Goal: Task Accomplishment & Management: Complete application form

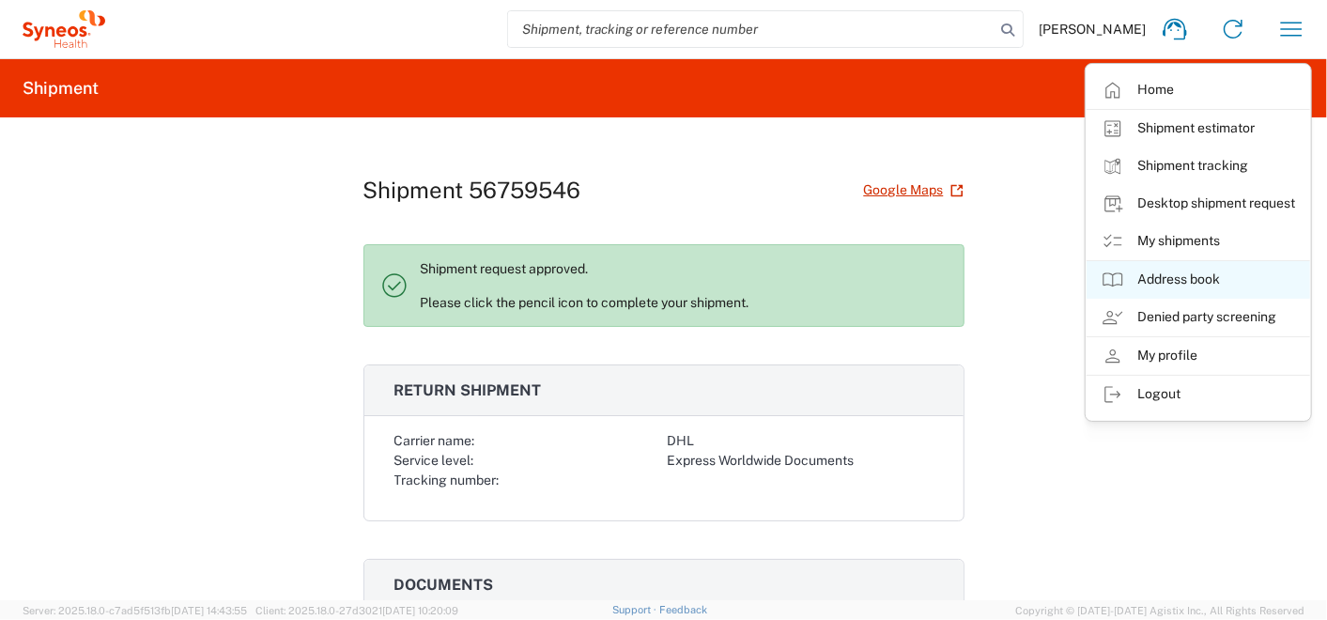
scroll to position [313, 0]
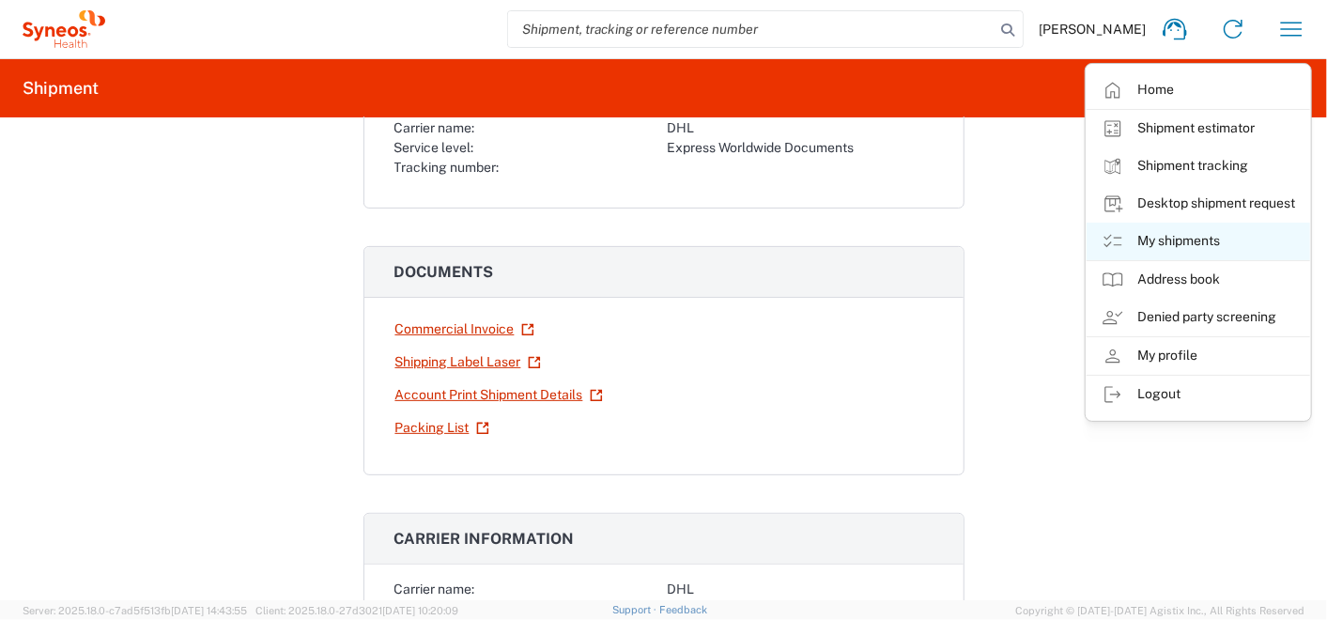
click at [1147, 243] on link "My shipments" at bounding box center [1197, 242] width 223 height 38
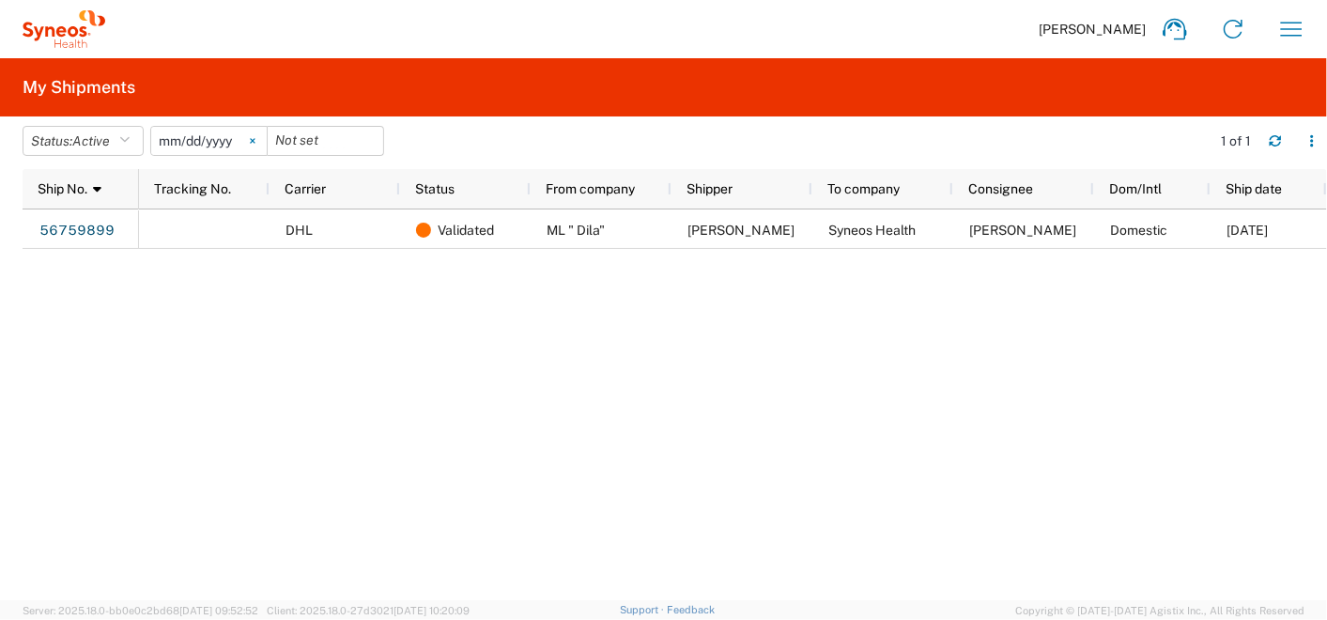
click at [254, 142] on icon at bounding box center [252, 141] width 5 height 5
click at [67, 134] on button "Status: Active" at bounding box center [83, 141] width 121 height 30
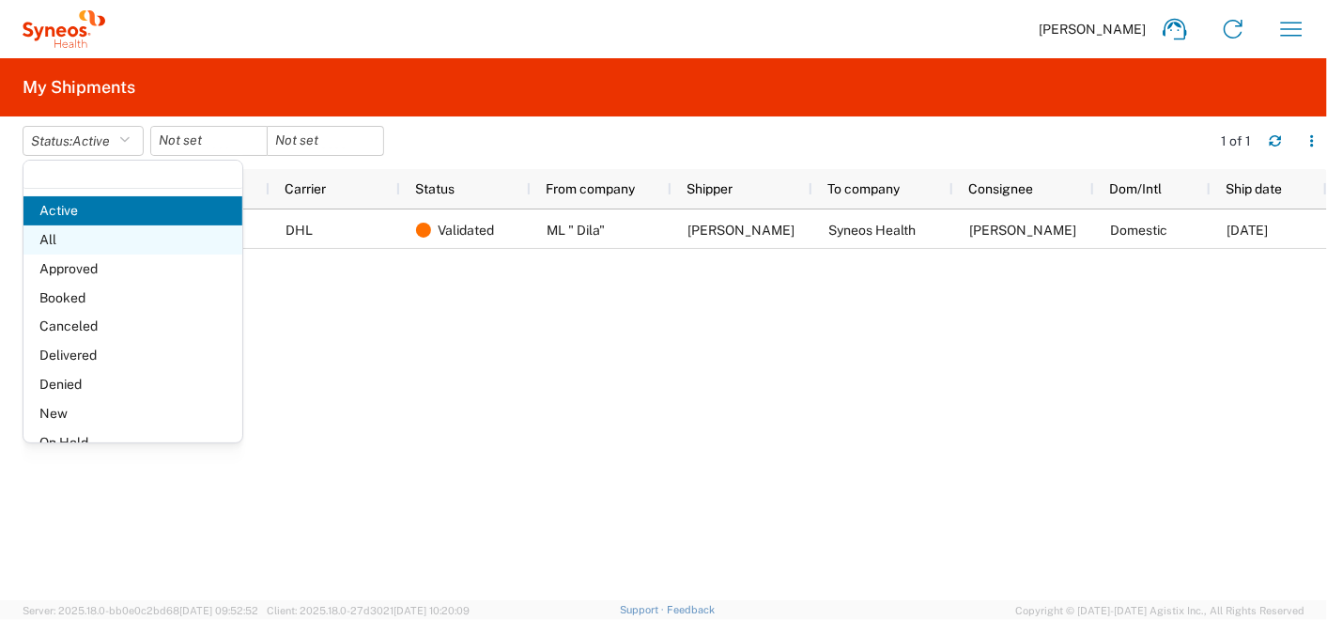
click at [71, 246] on span "All" at bounding box center [132, 239] width 219 height 29
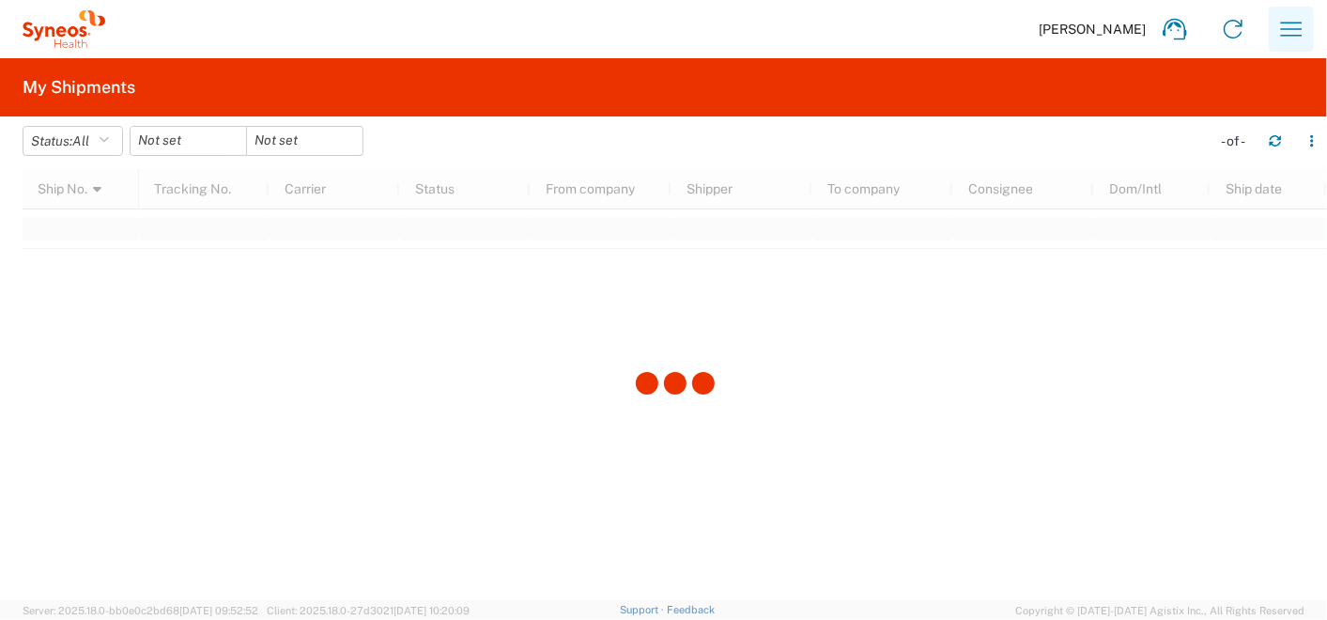
click at [1288, 28] on icon "button" at bounding box center [1292, 29] width 22 height 14
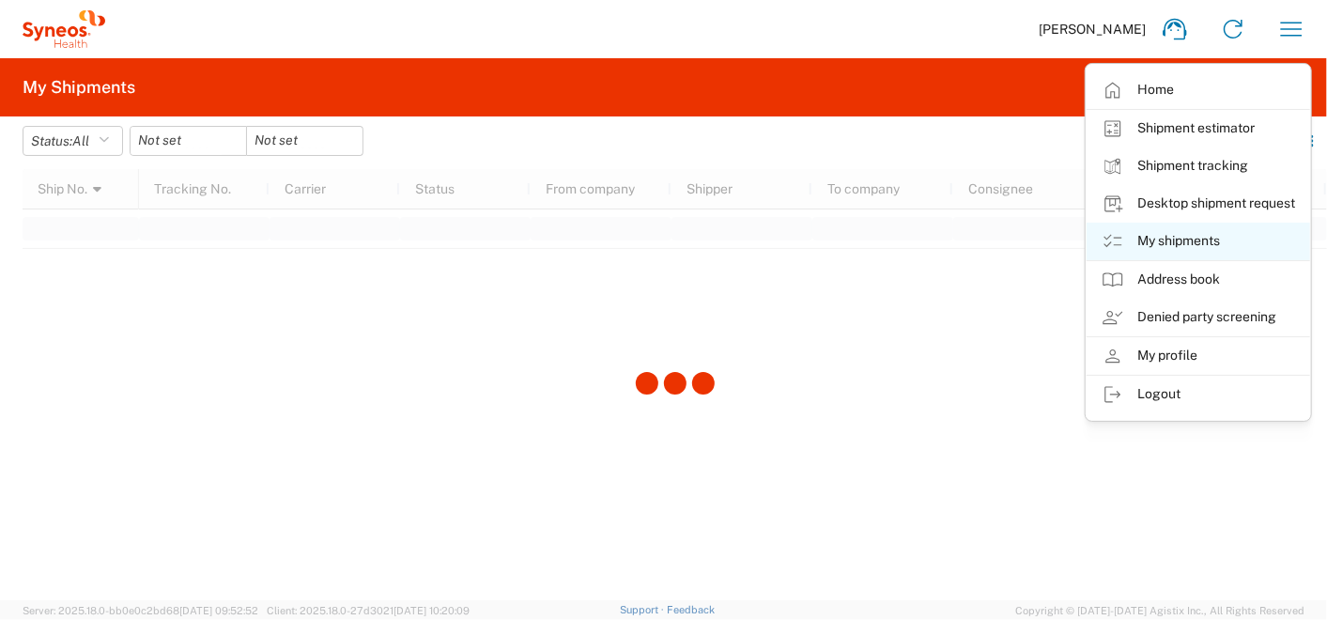
click at [1150, 240] on link "My shipments" at bounding box center [1197, 242] width 223 height 38
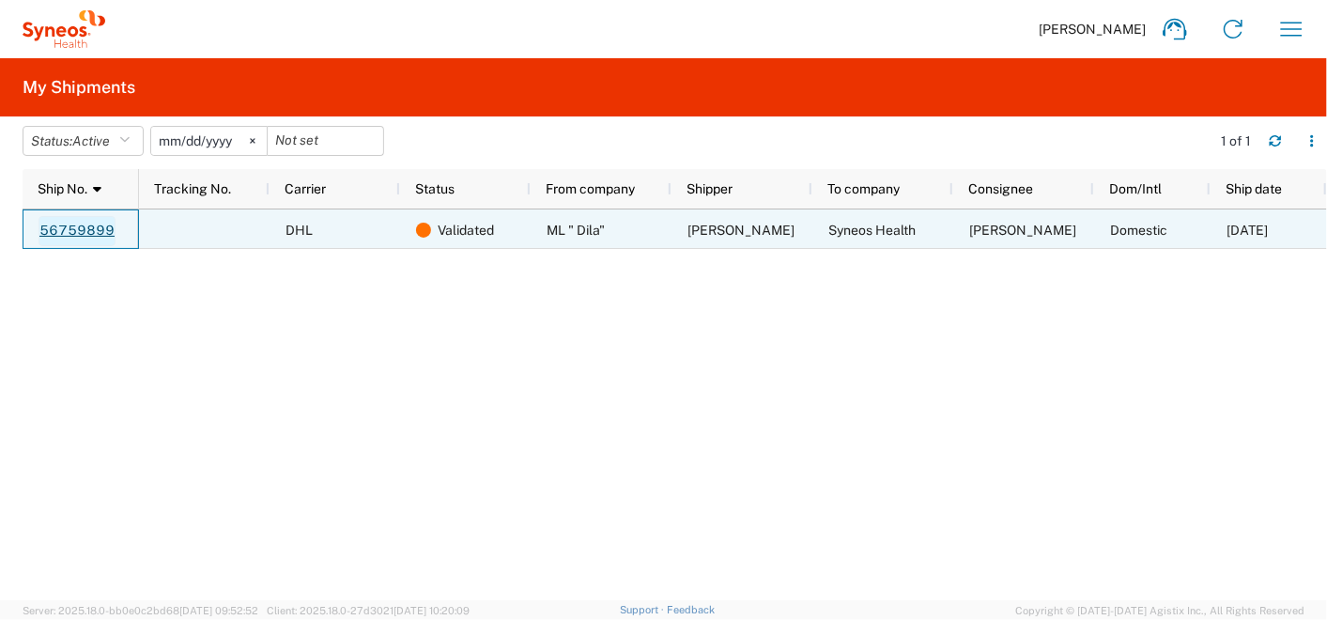
click at [72, 239] on link "56759899" at bounding box center [76, 231] width 77 height 30
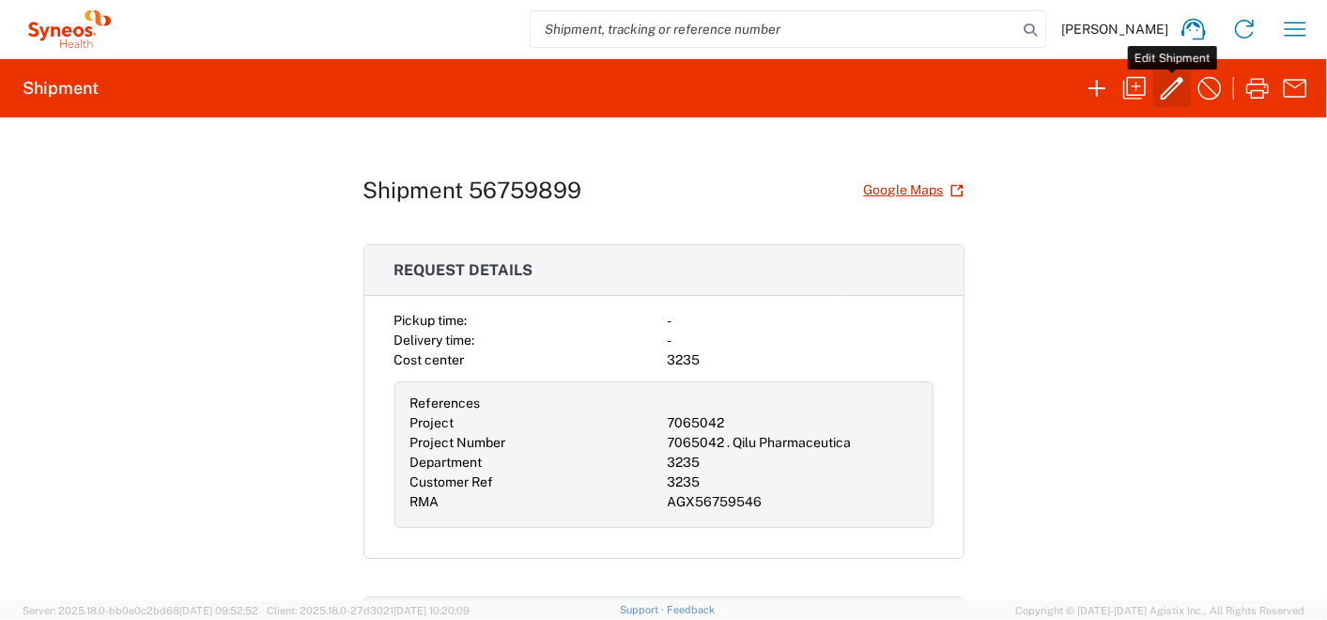
click at [1165, 88] on icon "button" at bounding box center [1172, 88] width 30 height 30
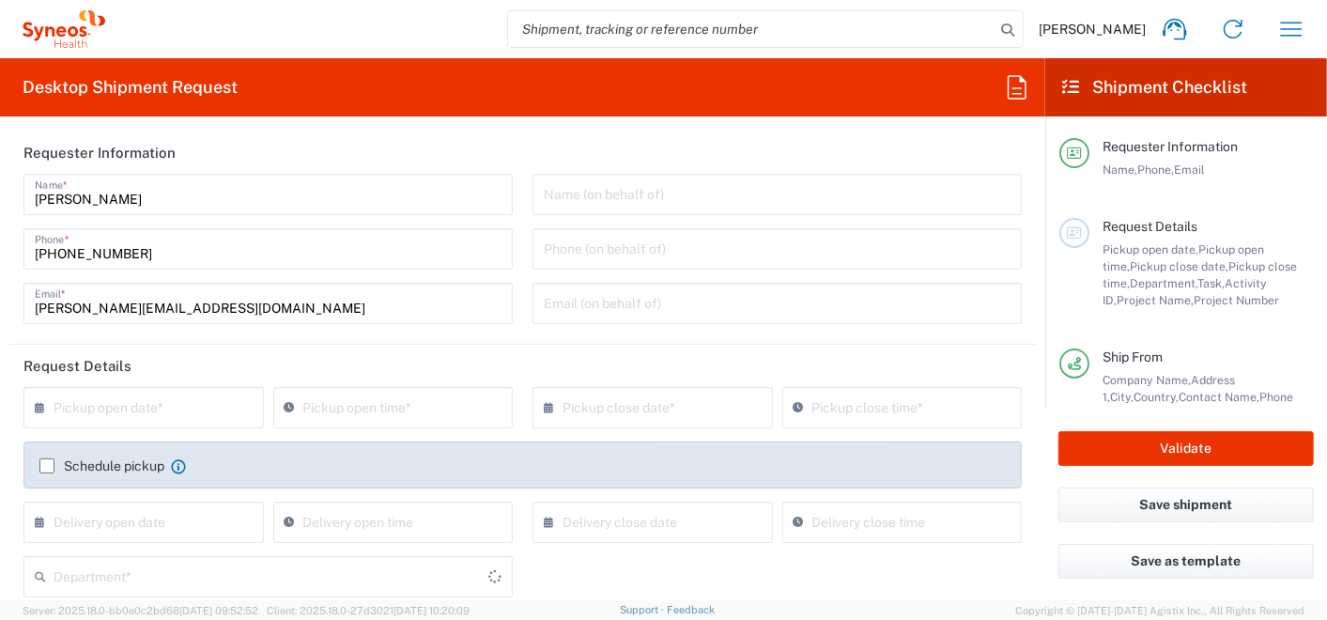
type input "7065042"
type input "[GEOGRAPHIC_DATA]"
type input "Envelope"
type input "Customer Ref"
type input "[GEOGRAPHIC_DATA]"
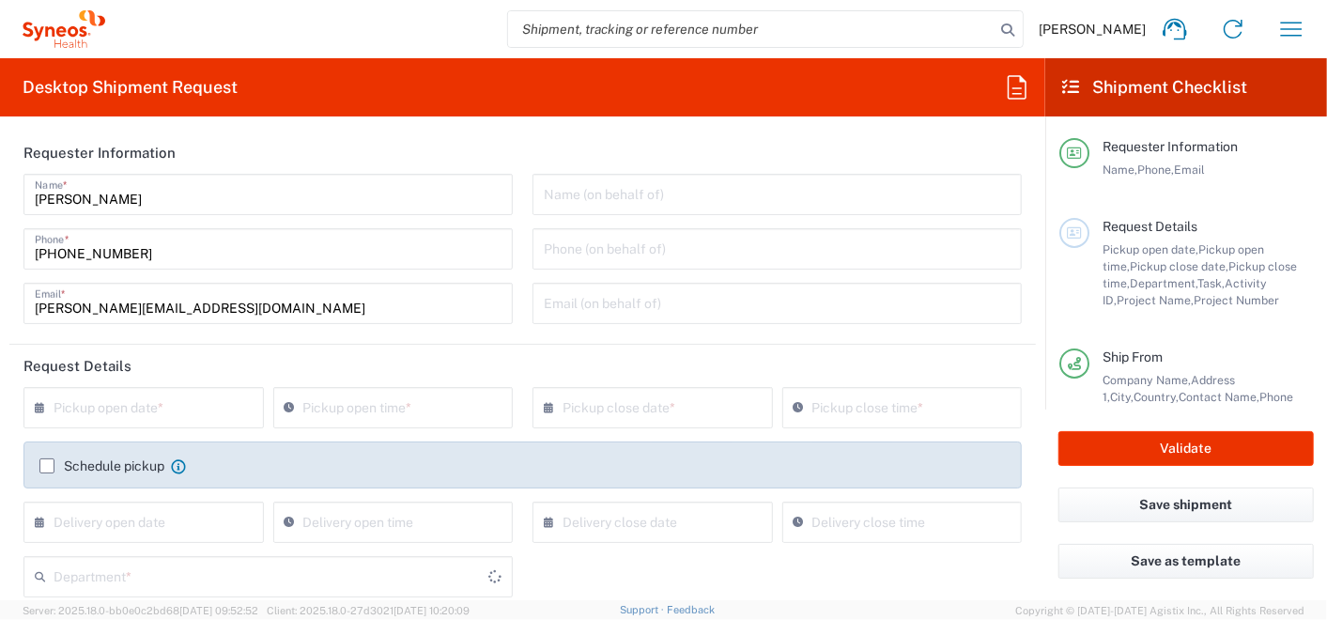
type input "Syneos Health Ukraine, LLC"
type input "3235"
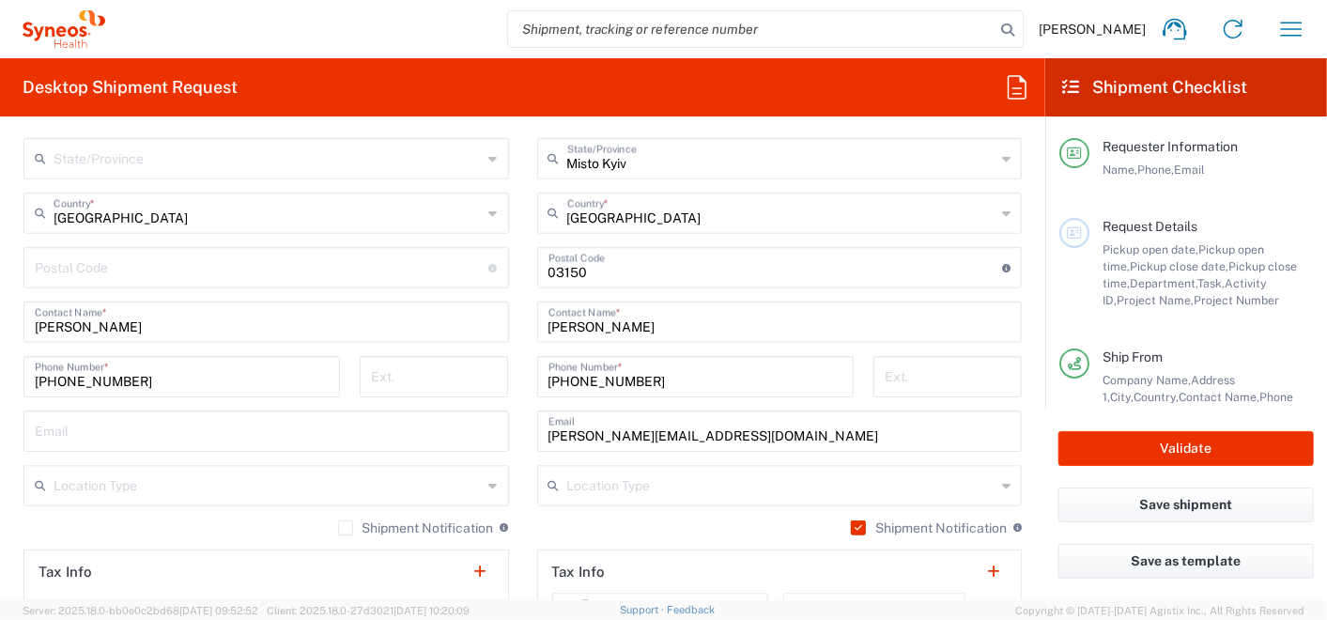
scroll to position [1147, 0]
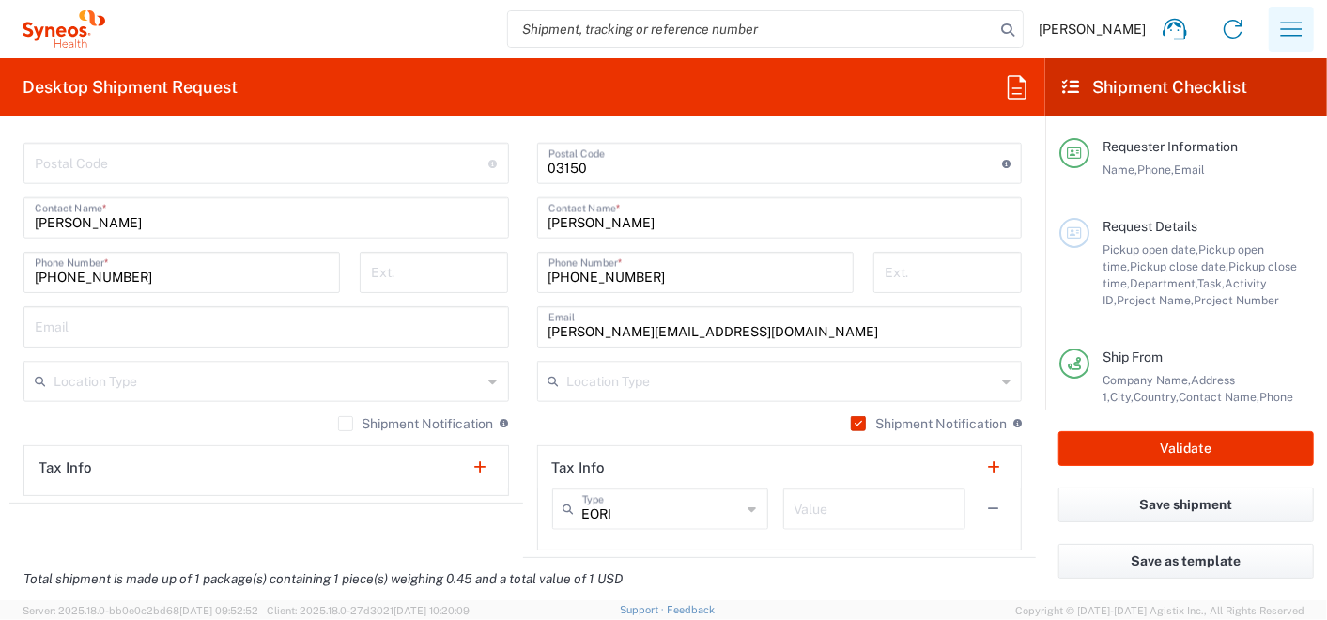
click at [1296, 38] on icon "button" at bounding box center [1291, 29] width 30 height 30
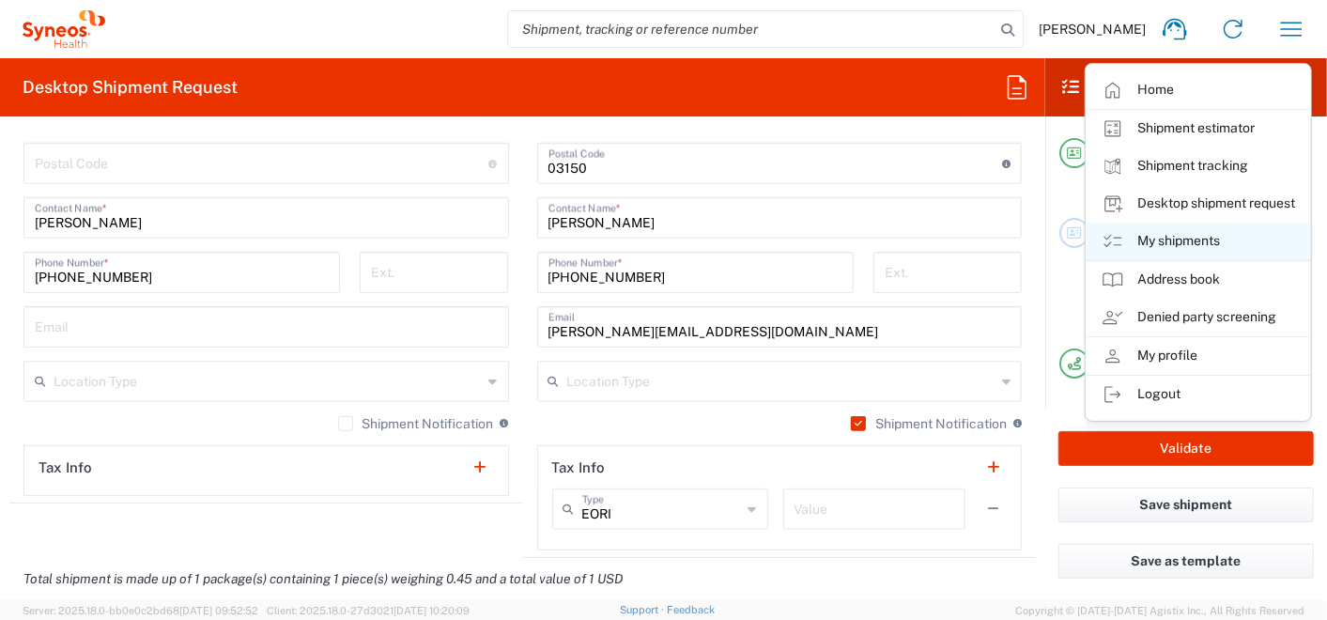
click at [1165, 235] on link "My shipments" at bounding box center [1197, 242] width 223 height 38
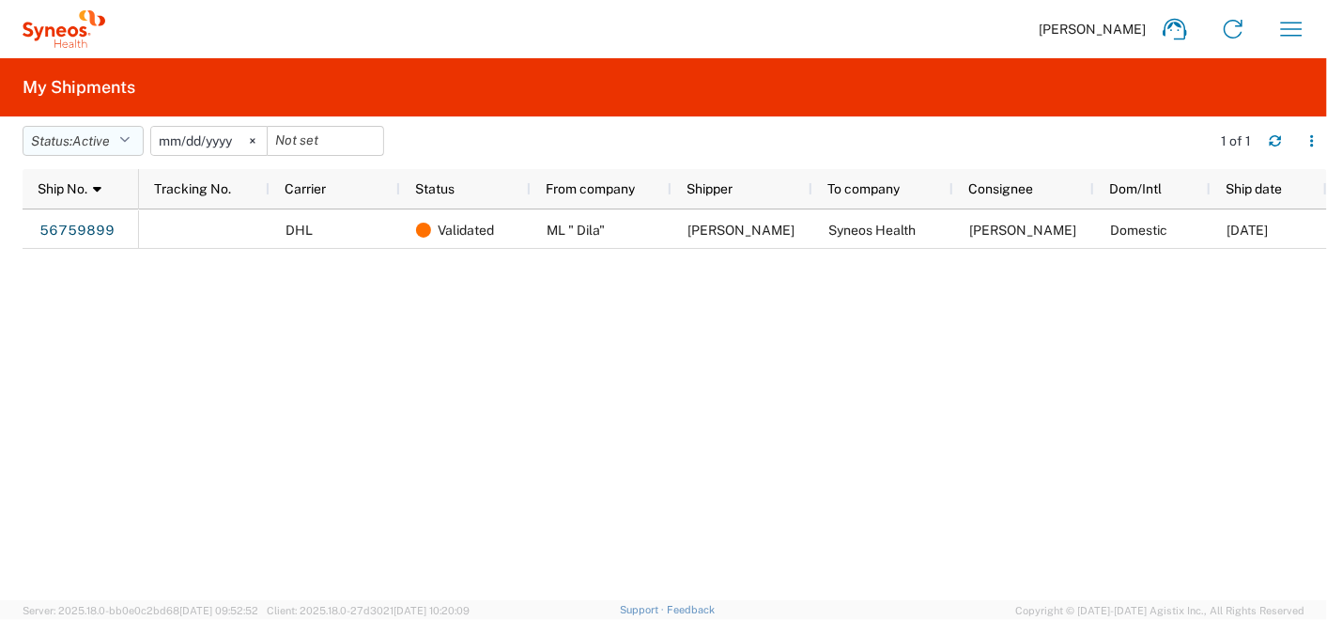
click at [82, 133] on span "Active" at bounding box center [91, 140] width 38 height 15
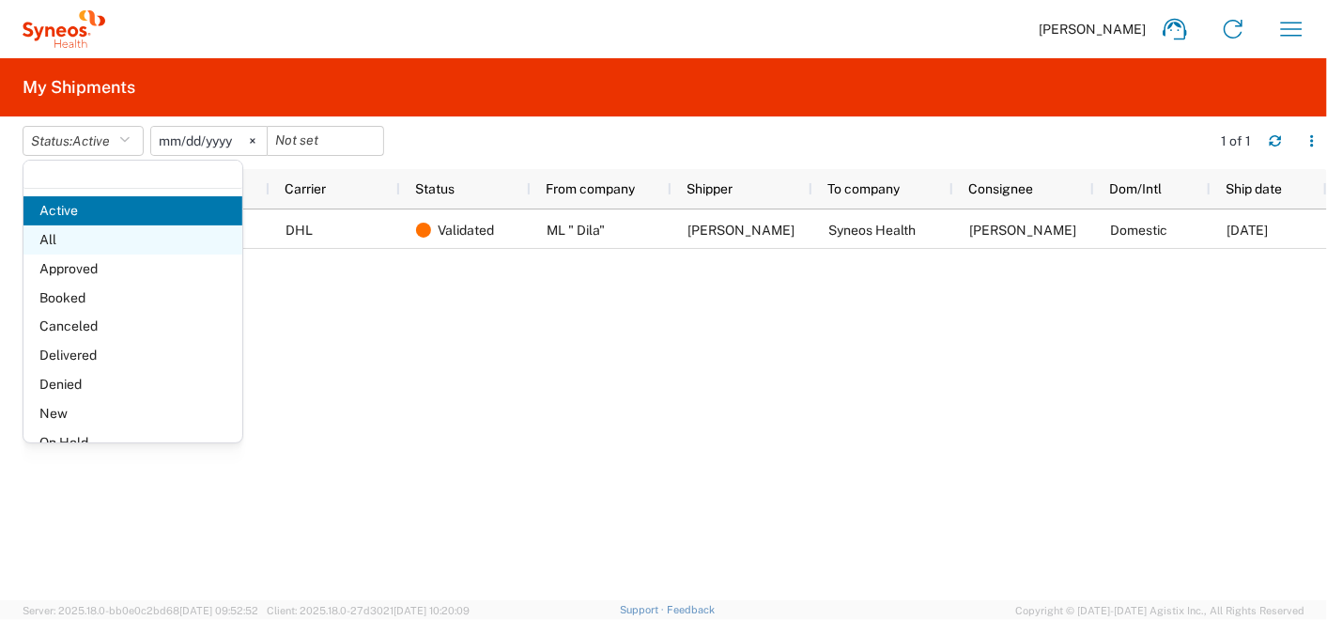
click at [61, 232] on span "All" at bounding box center [132, 239] width 219 height 29
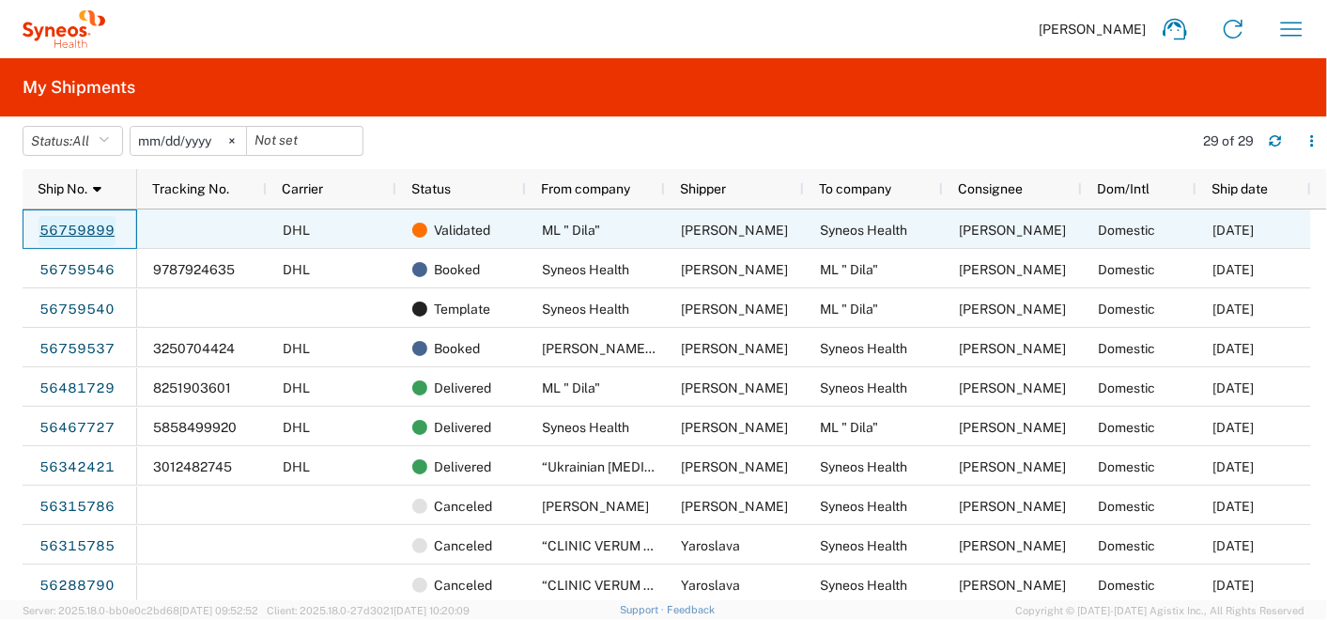
click at [67, 227] on link "56759899" at bounding box center [76, 231] width 77 height 30
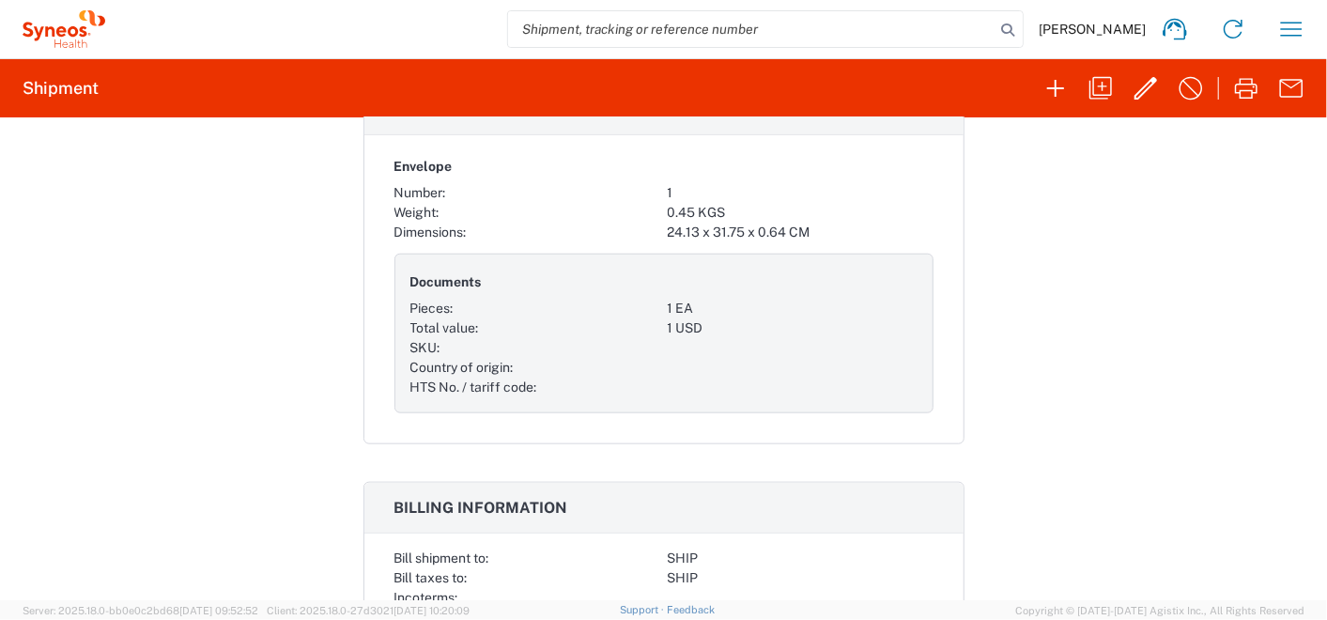
scroll to position [1043, 0]
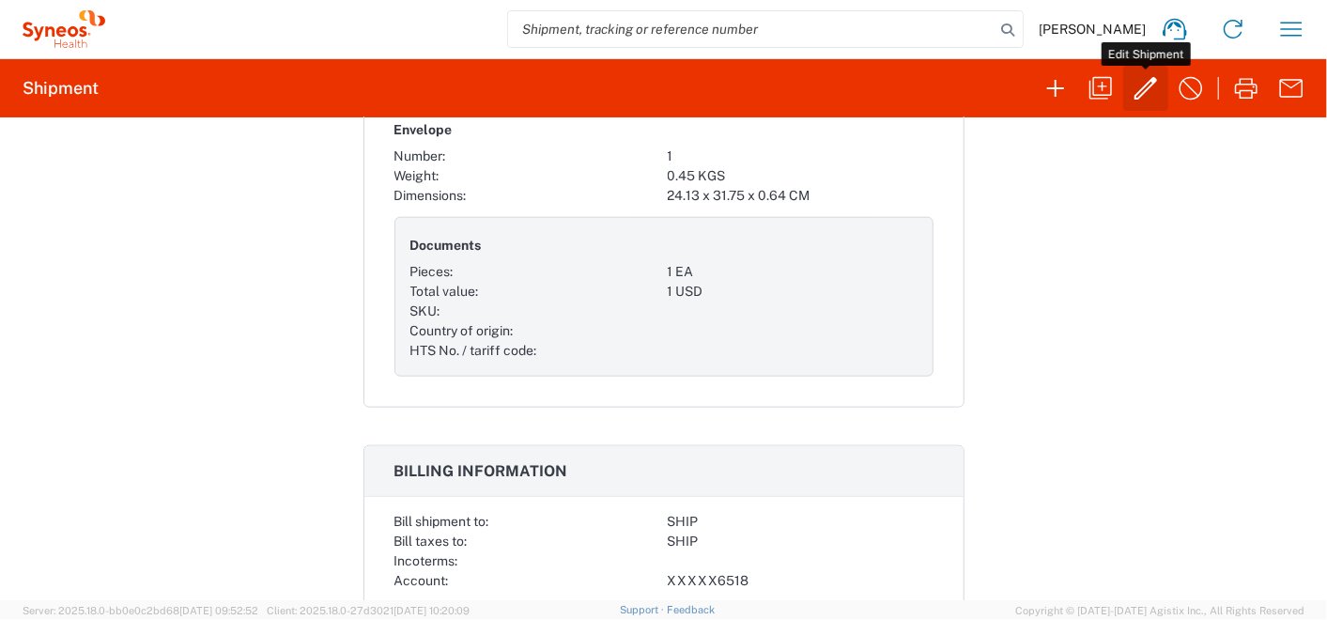
click at [1143, 88] on icon "button" at bounding box center [1145, 88] width 23 height 23
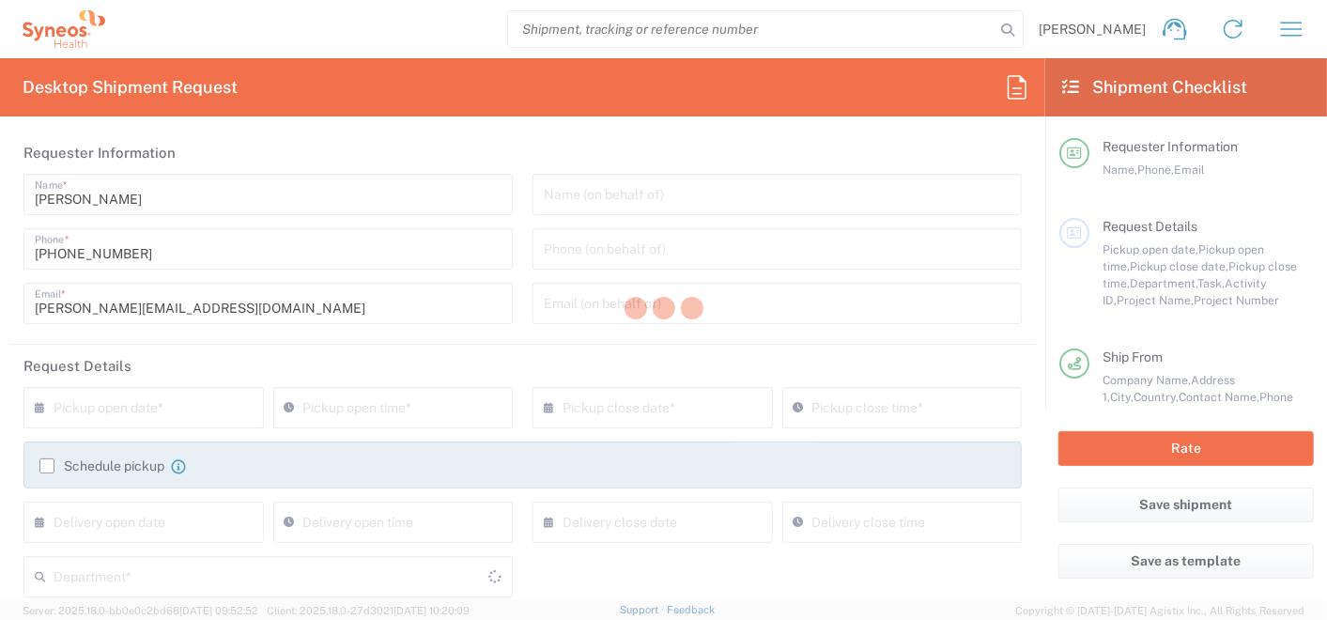
type input "7065042"
type input "Misto Kyiv"
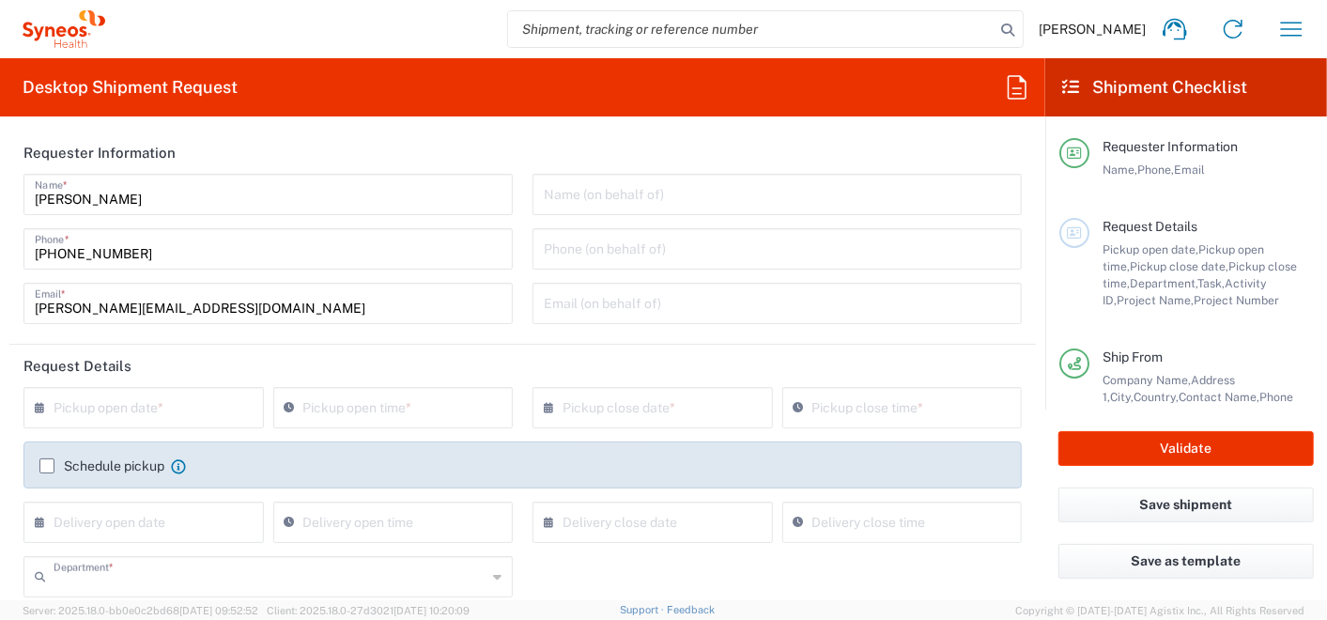
type input "3235"
type input "Envelope"
click at [42, 465] on label "Schedule pickup" at bounding box center [101, 465] width 125 height 15
click at [47, 466] on input "Schedule pickup" at bounding box center [47, 466] width 0 height 0
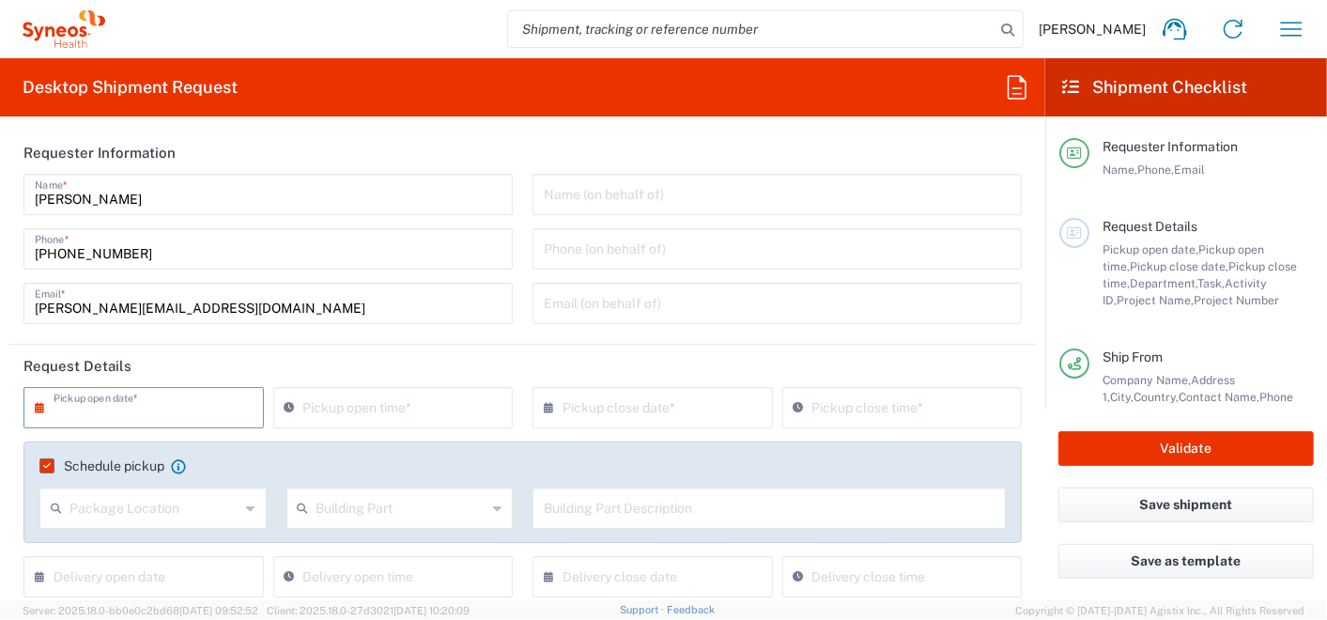
click at [110, 407] on input "text" at bounding box center [148, 406] width 189 height 33
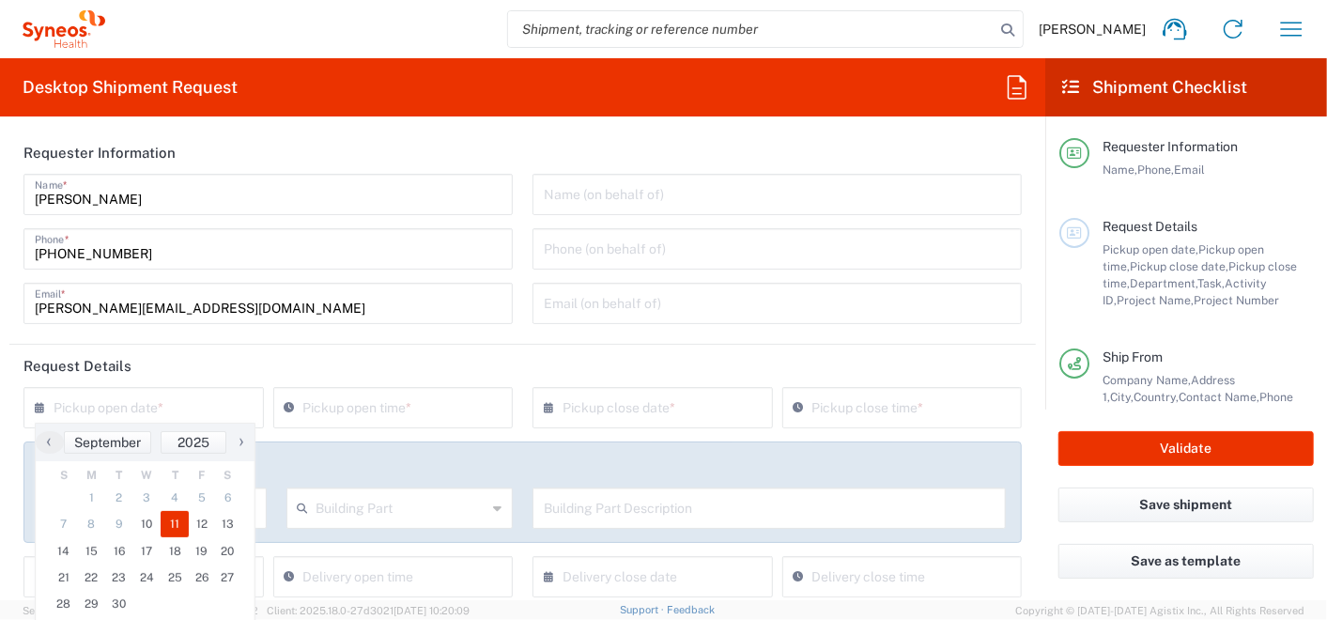
click at [173, 527] on span "11" at bounding box center [175, 524] width 28 height 26
type input "[DATE]"
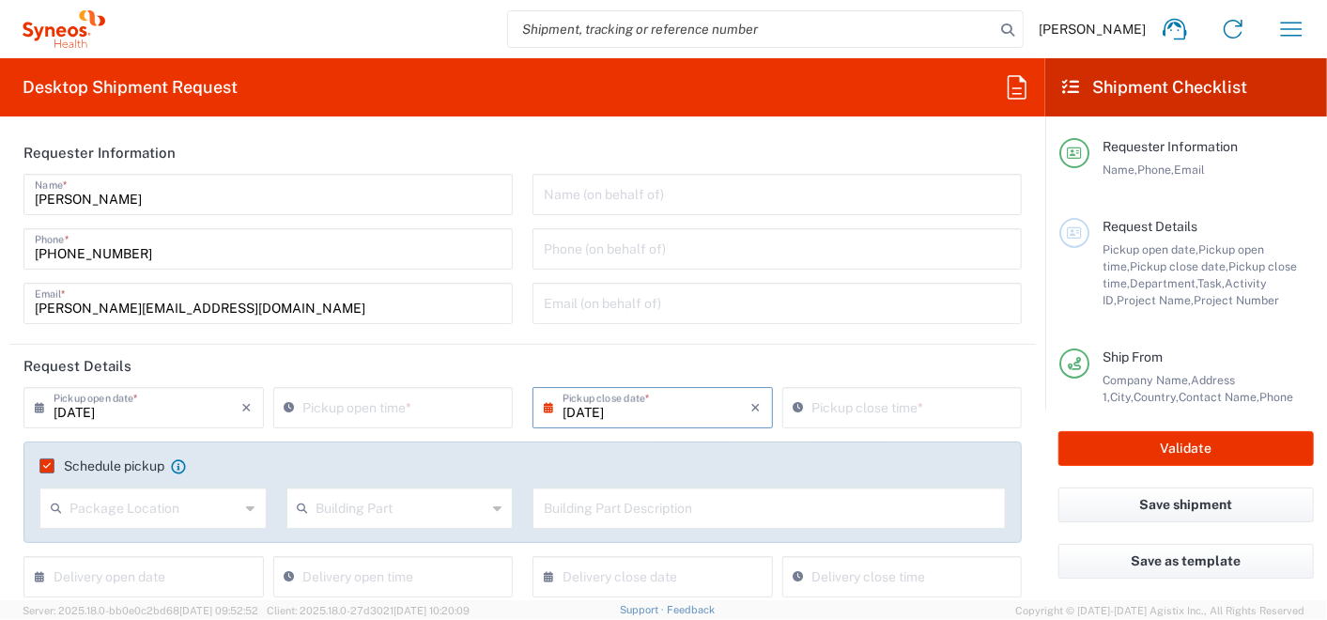
type input "08:45 AM"
click at [376, 397] on input "08:45 AM" at bounding box center [402, 406] width 199 height 33
click at [812, 402] on input "08:45 AM" at bounding box center [911, 406] width 199 height 33
click at [824, 413] on input "02:45 AM" at bounding box center [911, 406] width 199 height 33
click at [837, 408] on input "02:00 AM" at bounding box center [911, 406] width 199 height 33
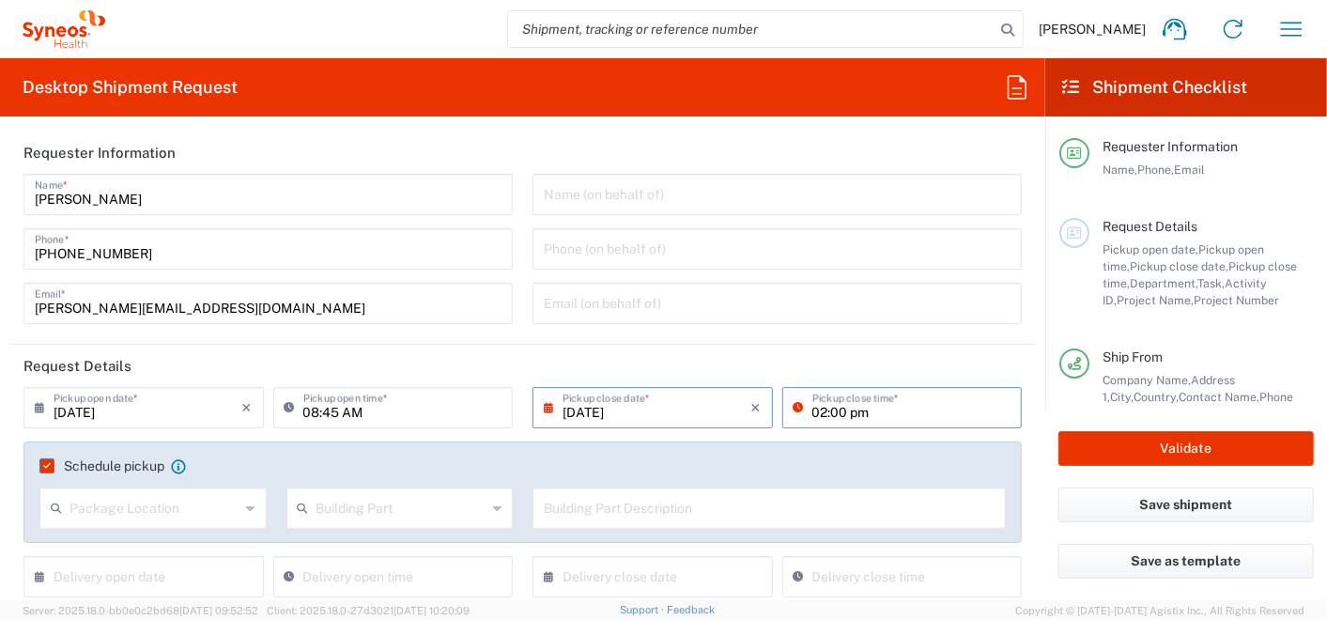
type input "02:00 PM"
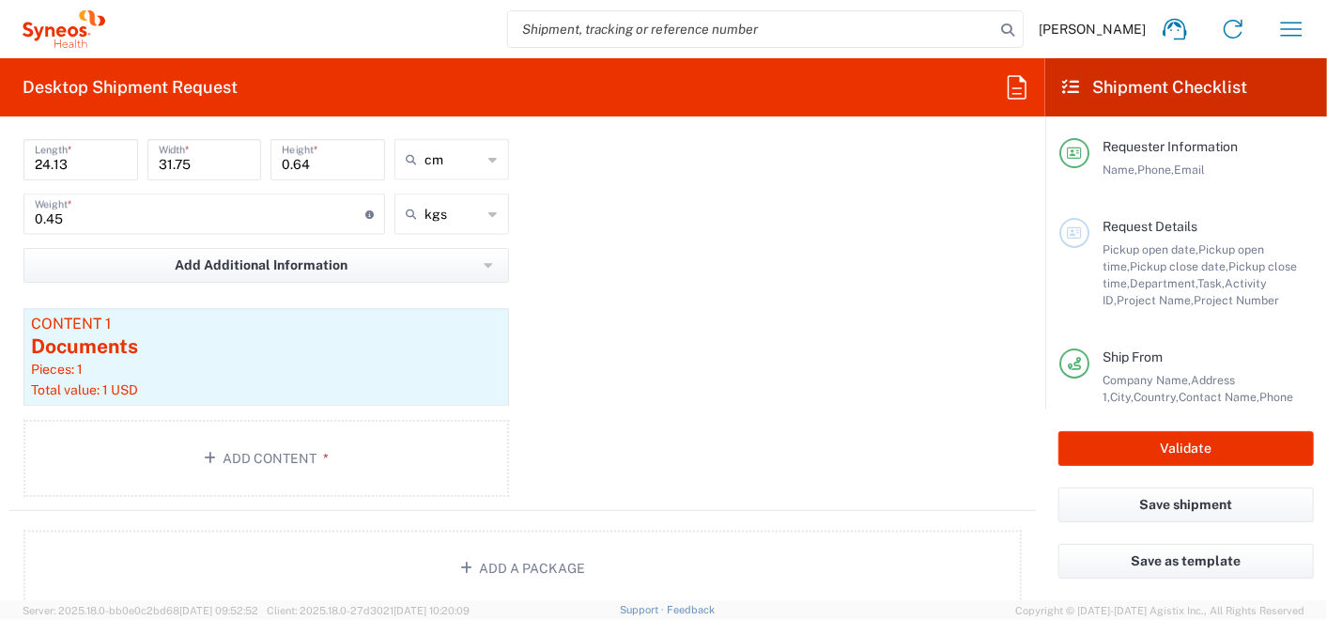
scroll to position [1878, 0]
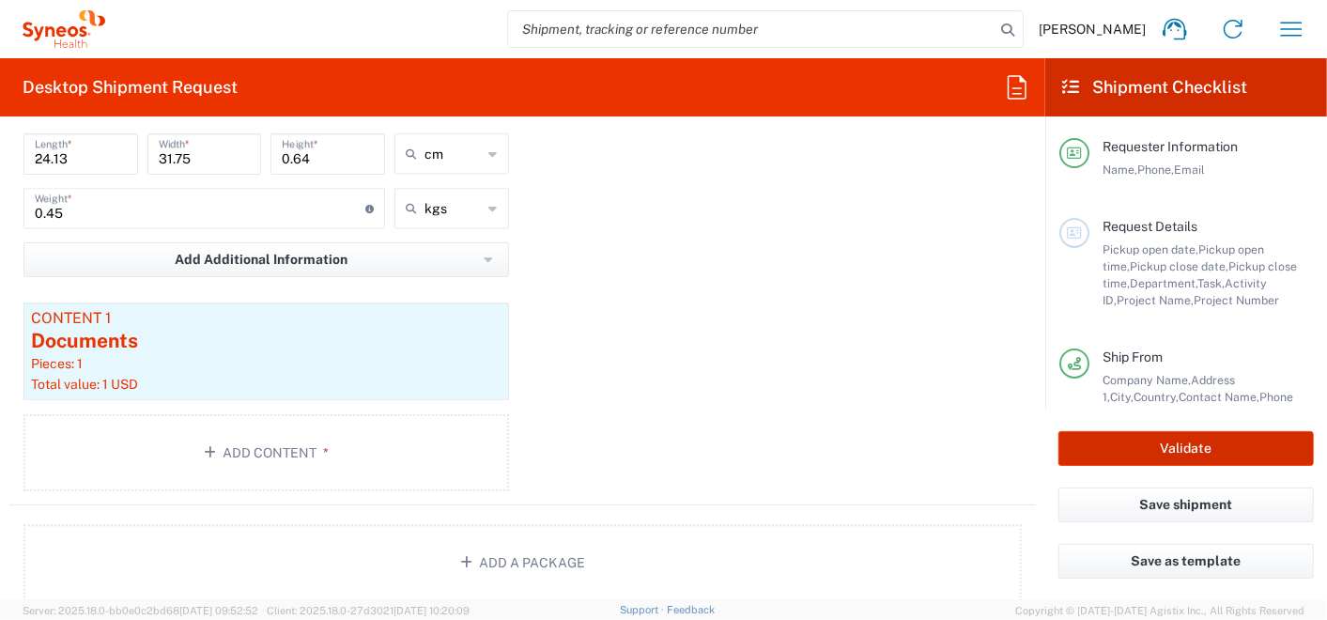
click at [1092, 445] on button "Validate" at bounding box center [1185, 448] width 255 height 35
type input "7065042  Qilu Pharmaceutica"
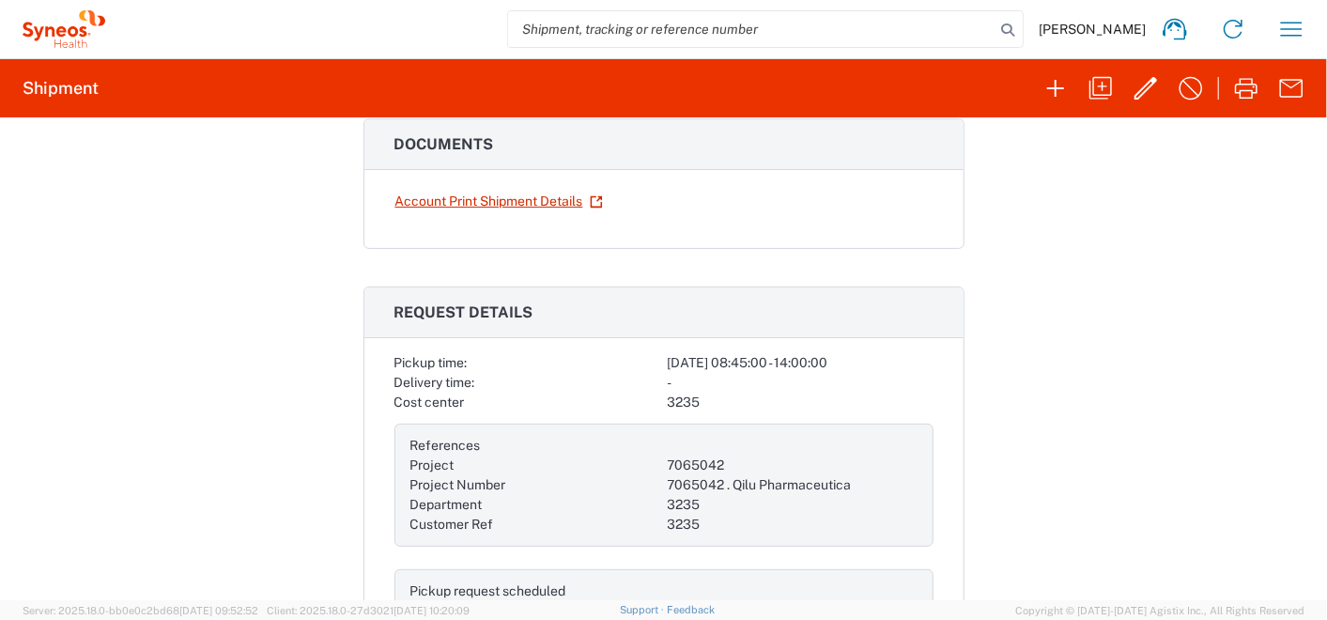
scroll to position [417, 0]
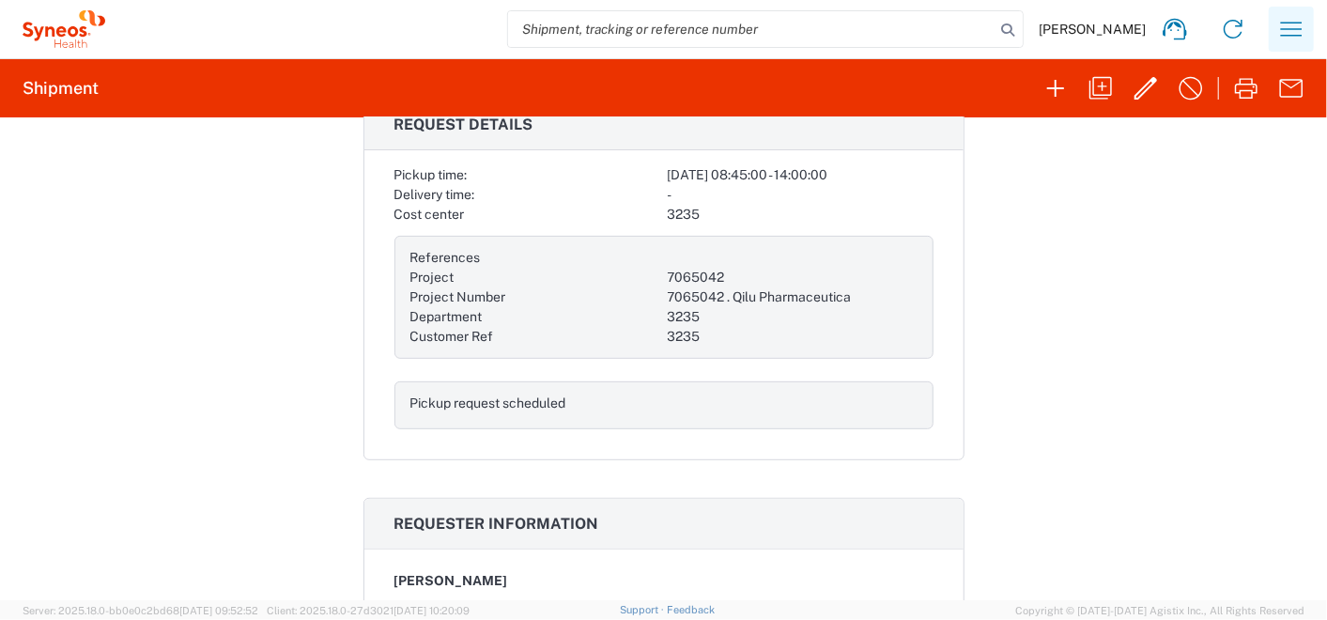
click at [1295, 30] on icon "button" at bounding box center [1291, 29] width 30 height 30
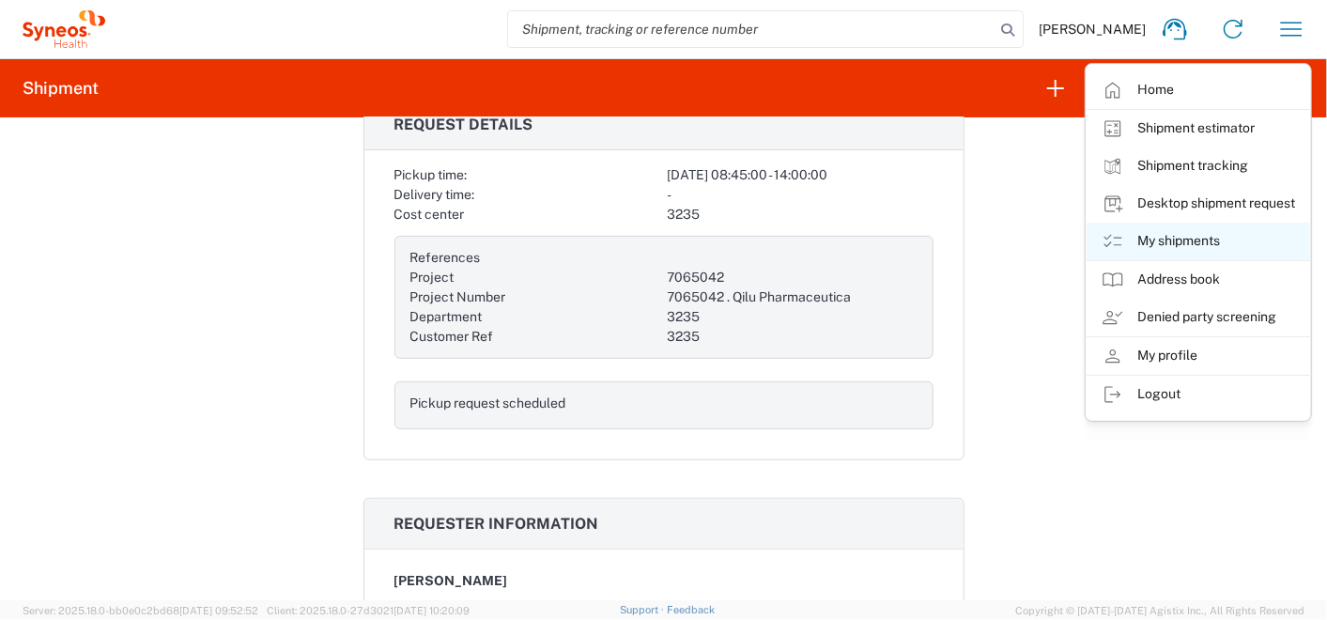
click at [1188, 241] on link "My shipments" at bounding box center [1197, 242] width 223 height 38
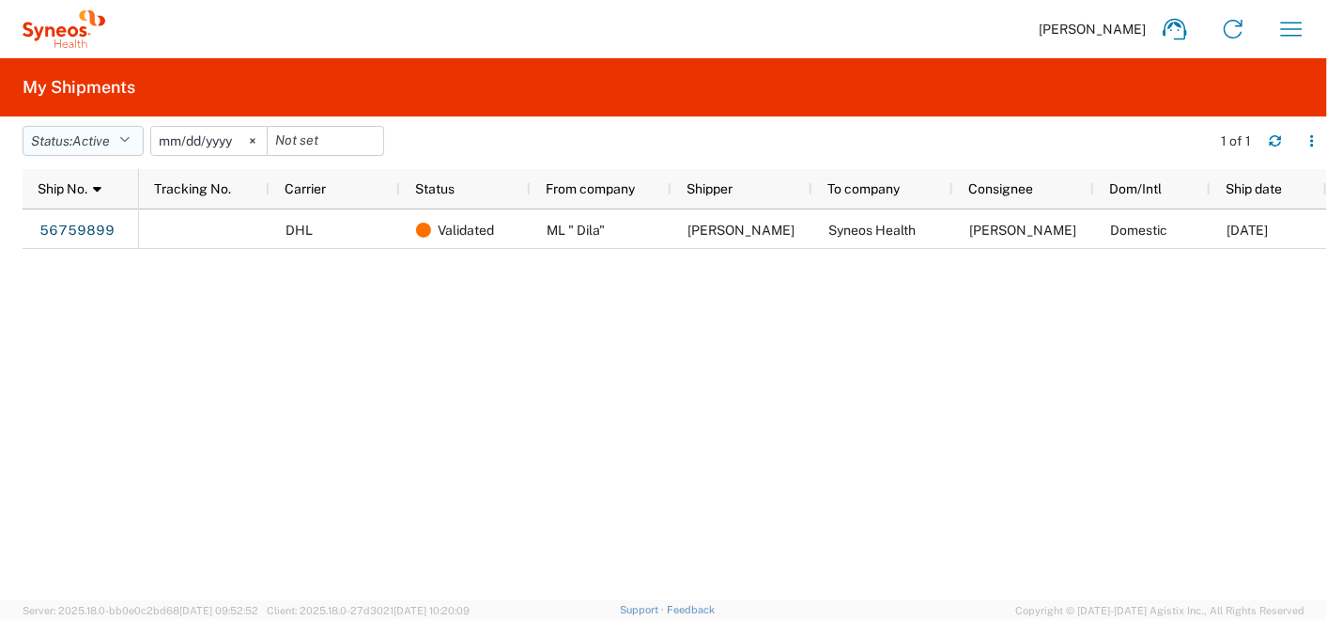
click at [79, 133] on span "Active" at bounding box center [91, 140] width 38 height 15
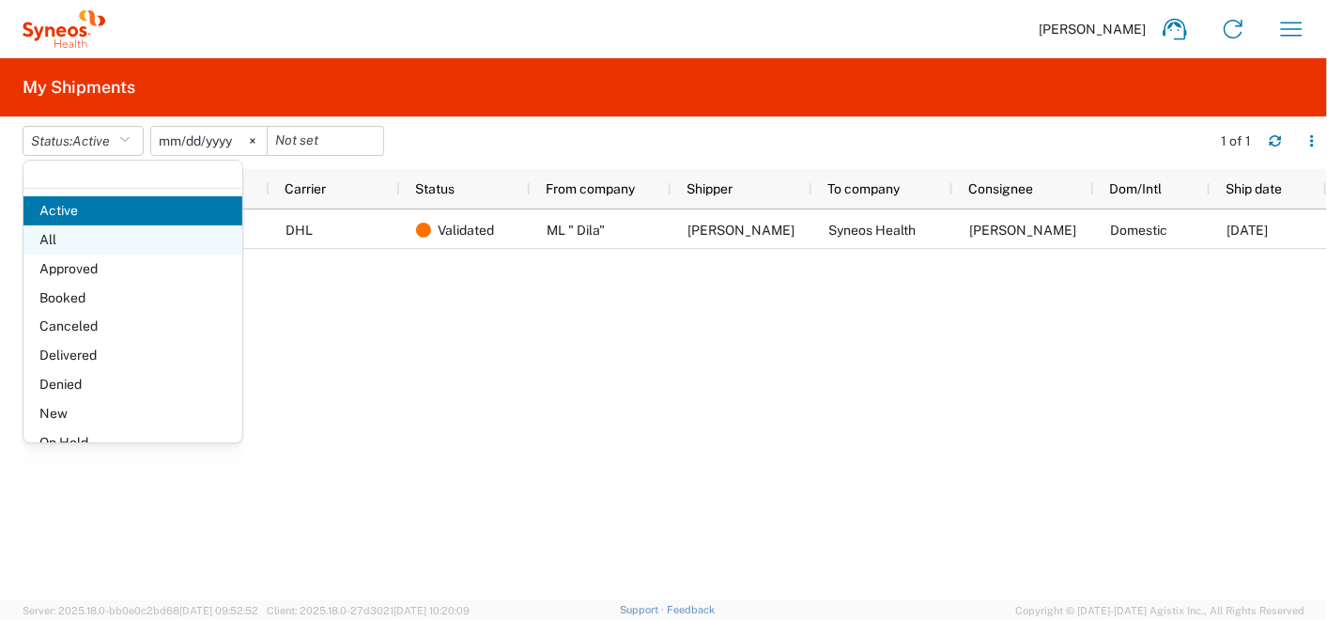
click at [85, 246] on span "All" at bounding box center [132, 239] width 219 height 29
